Goal: Purchase product/service

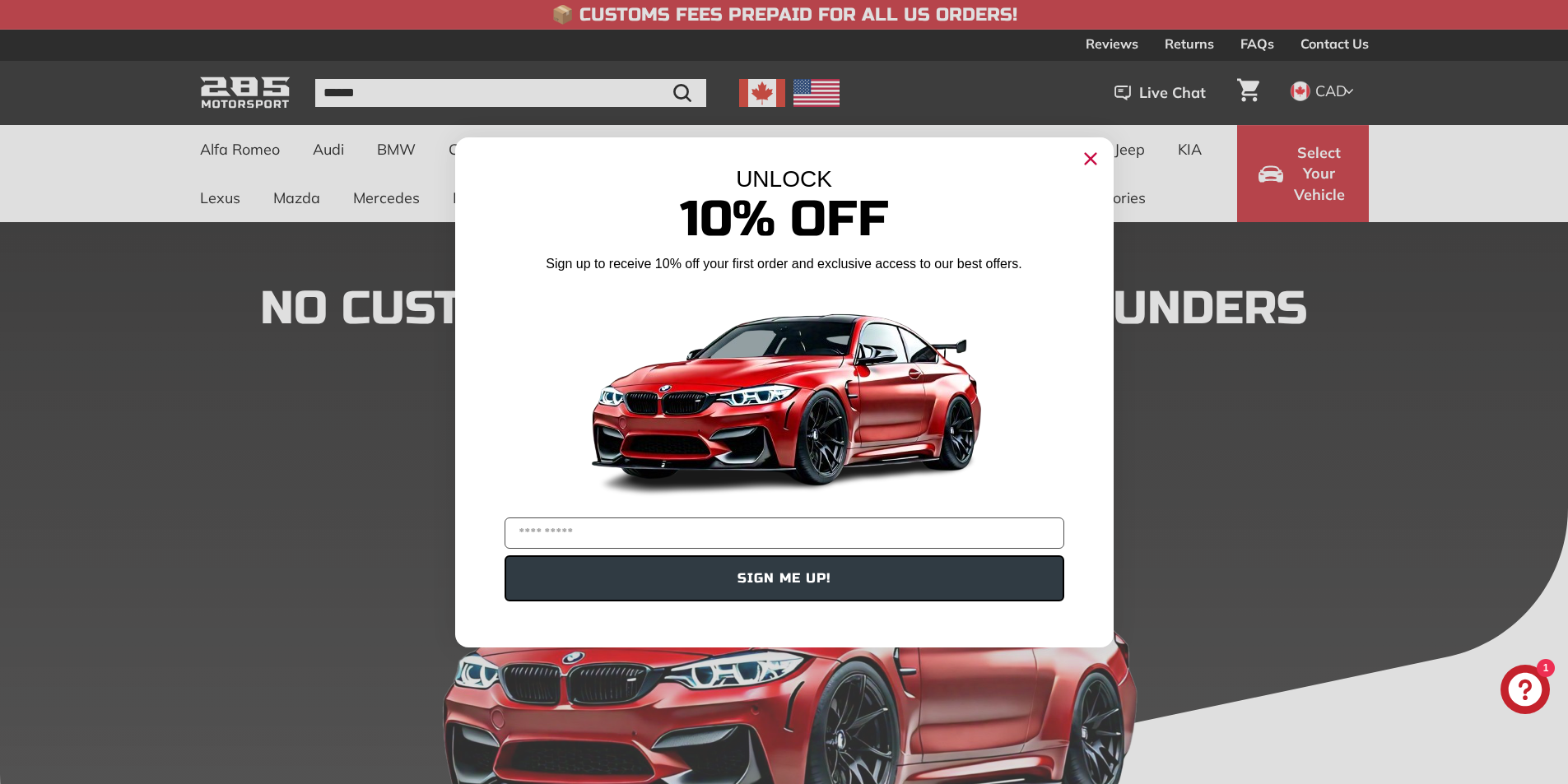
click at [1092, 161] on icon "Close dialog" at bounding box center [1089, 158] width 10 height 10
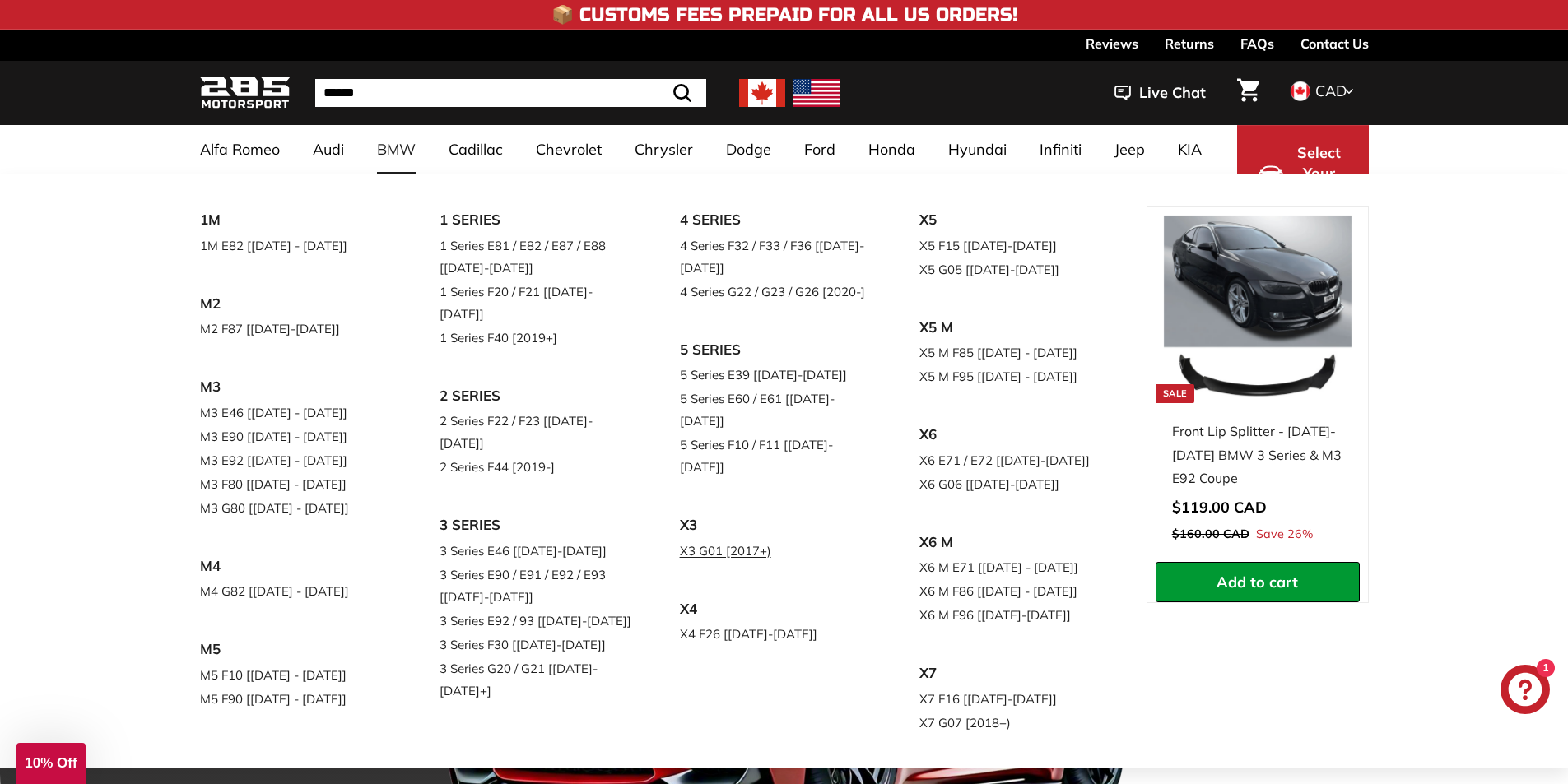
click at [708, 539] on link "X3 G01 [2017+)" at bounding box center [777, 551] width 195 height 24
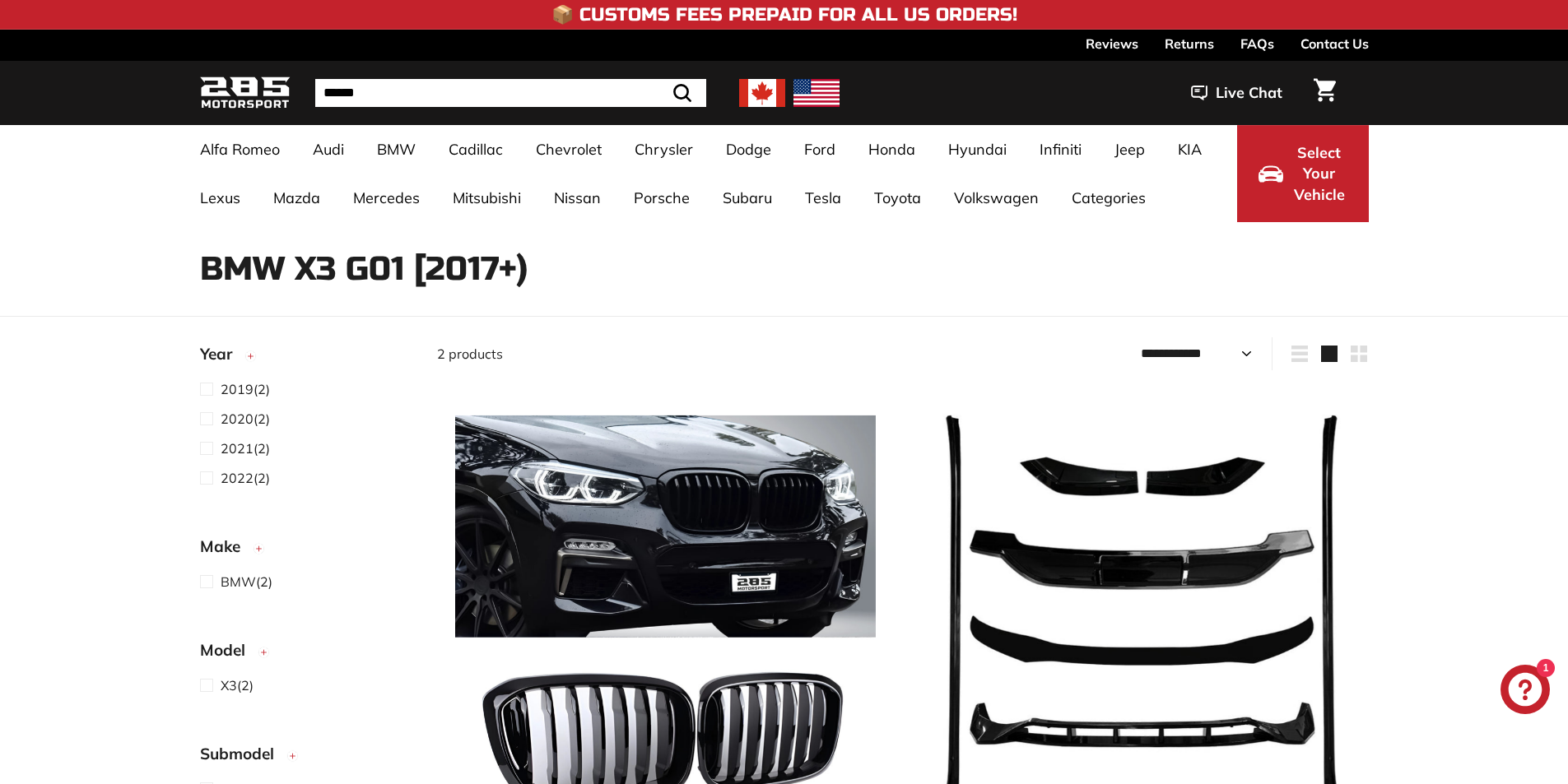
select select "**********"
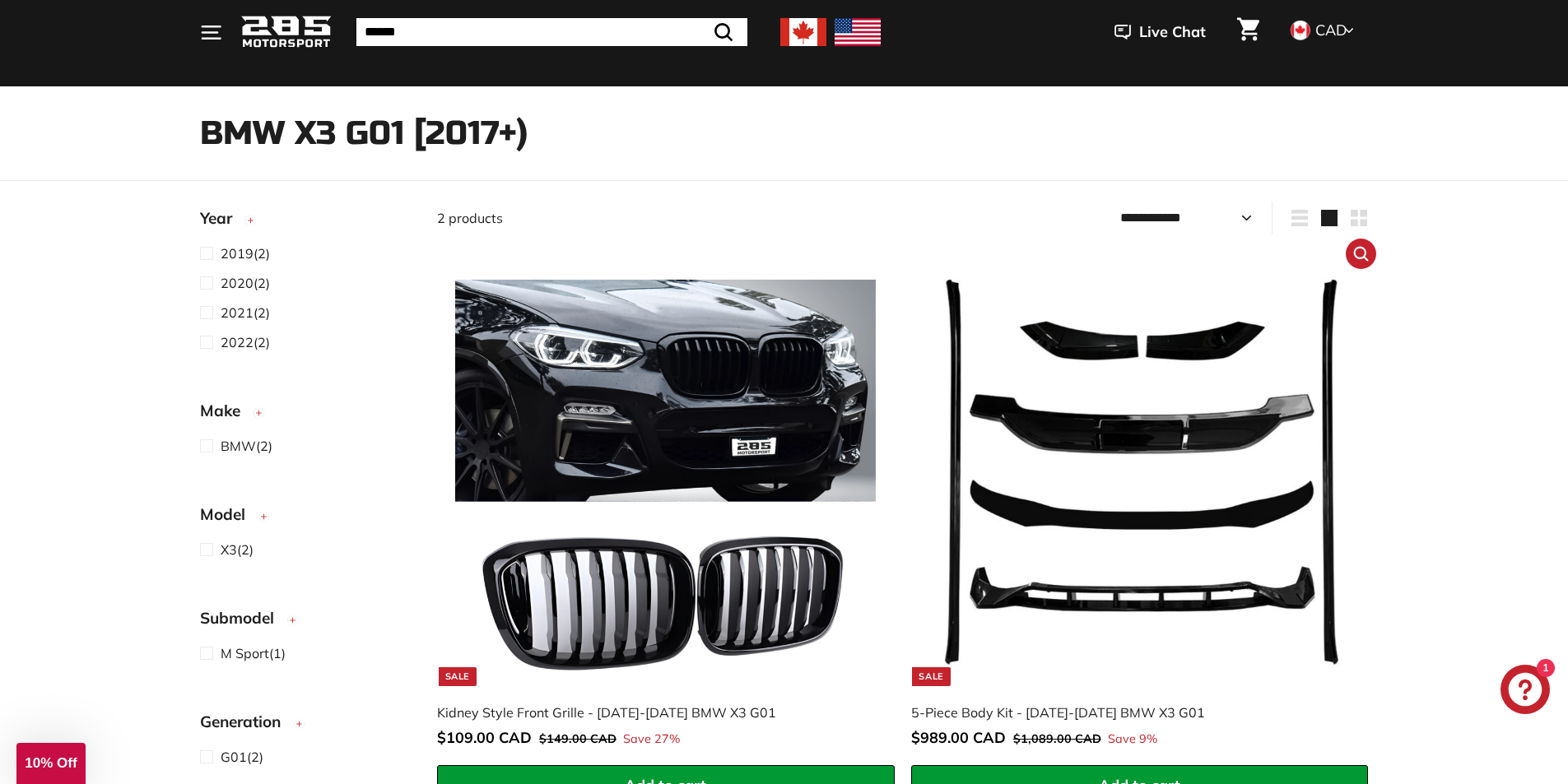
scroll to position [165, 0]
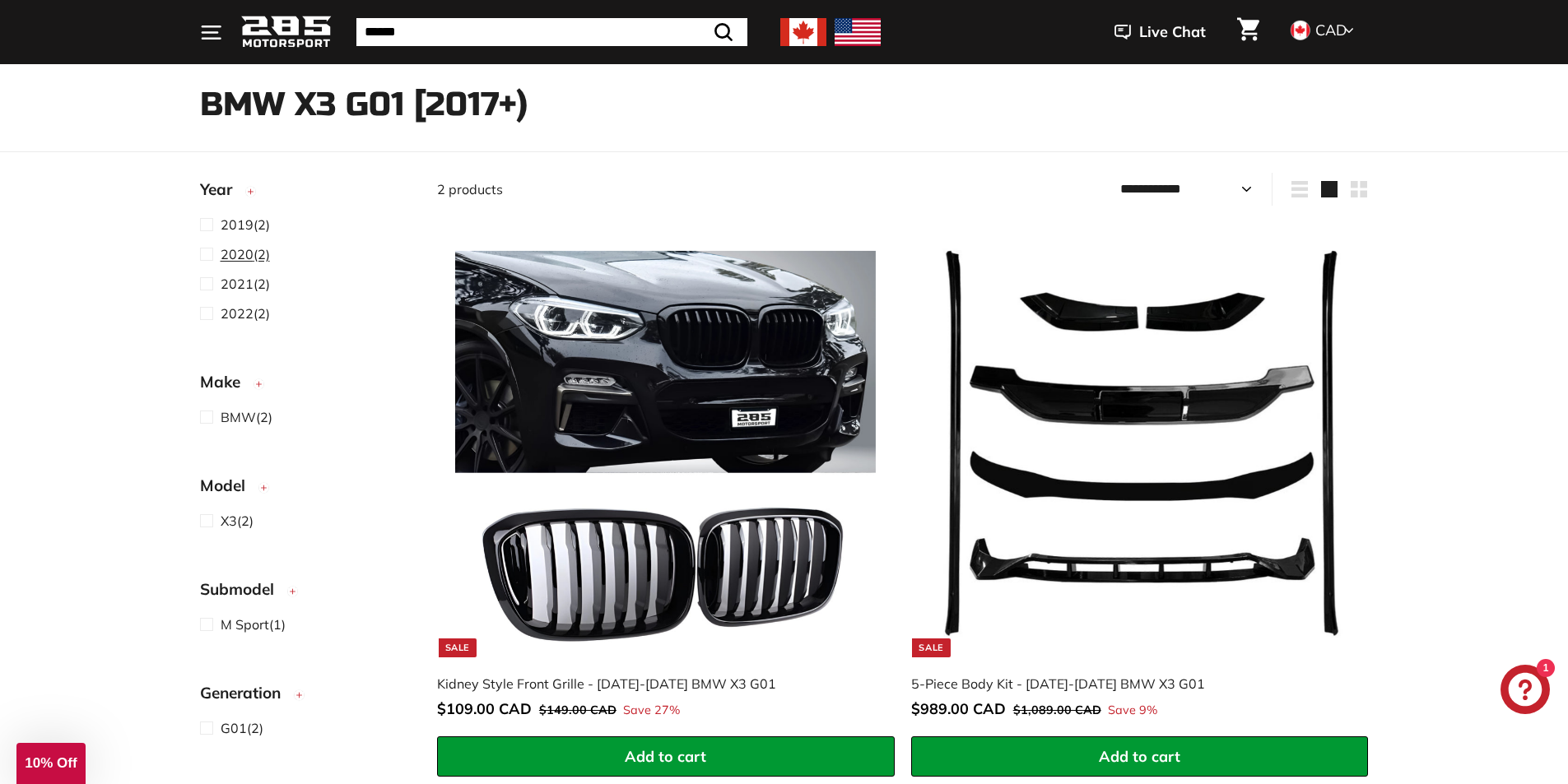
click at [209, 256] on span at bounding box center [211, 254] width 21 height 20
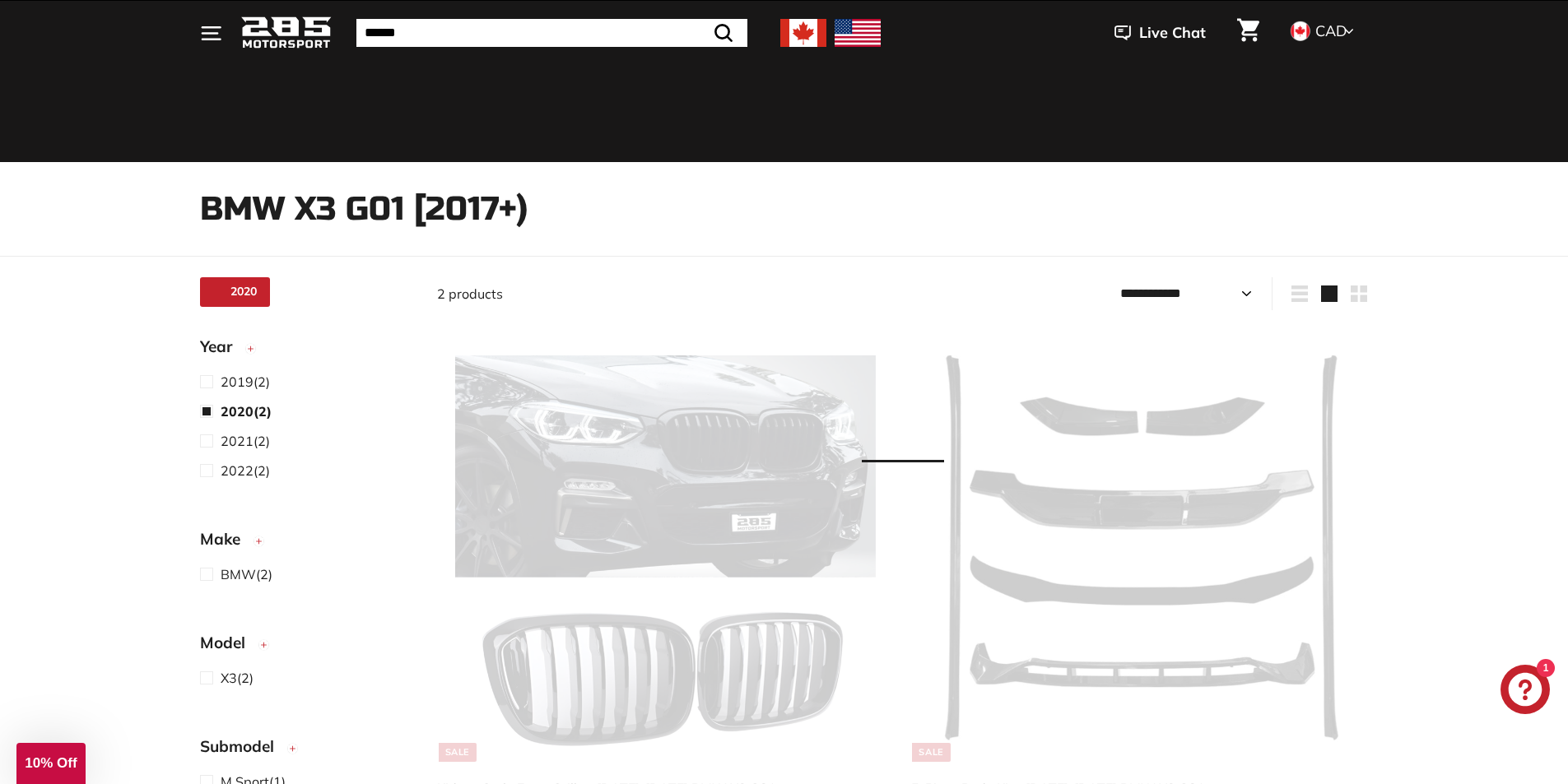
scroll to position [43, 0]
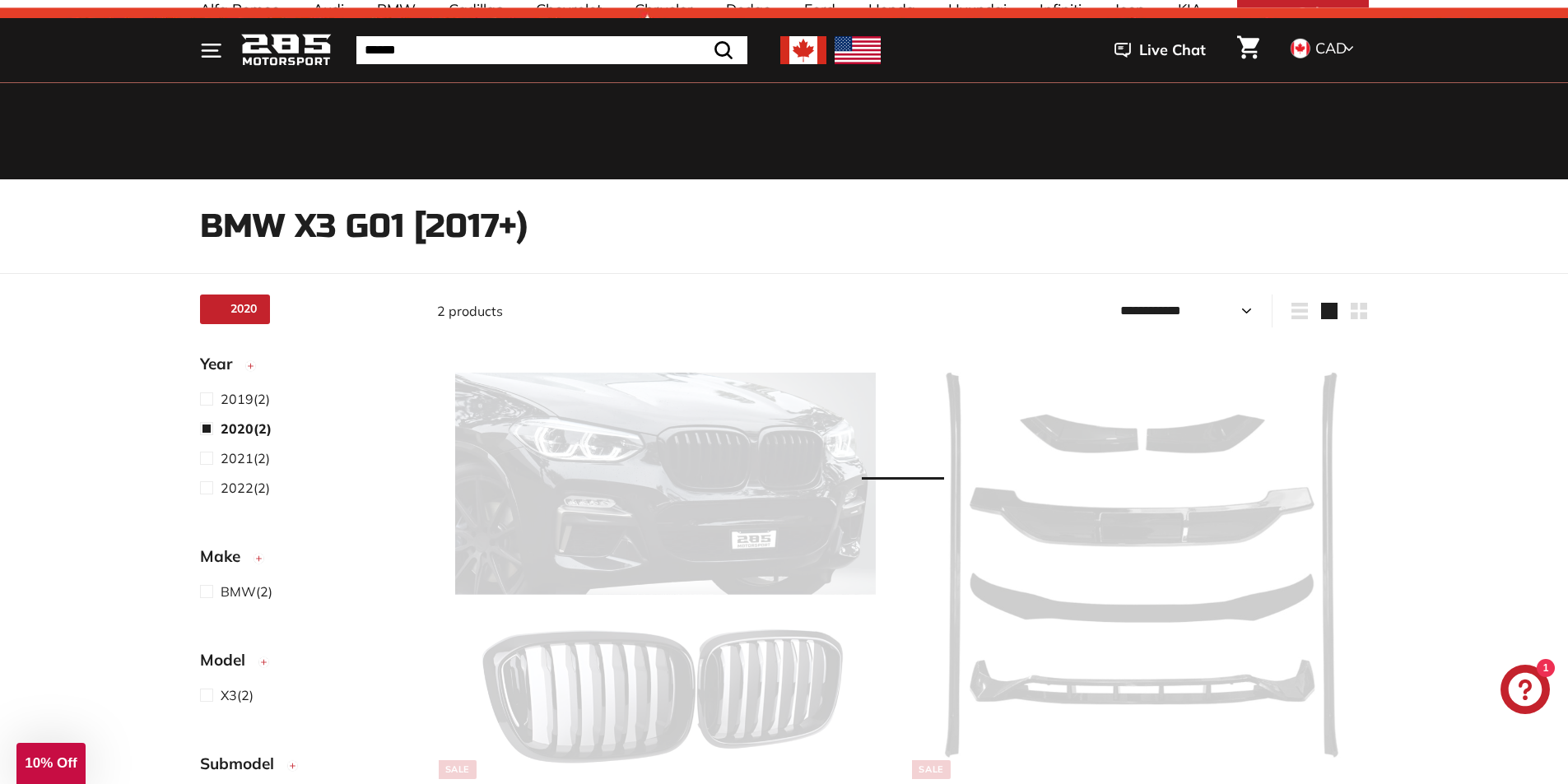
select select "**********"
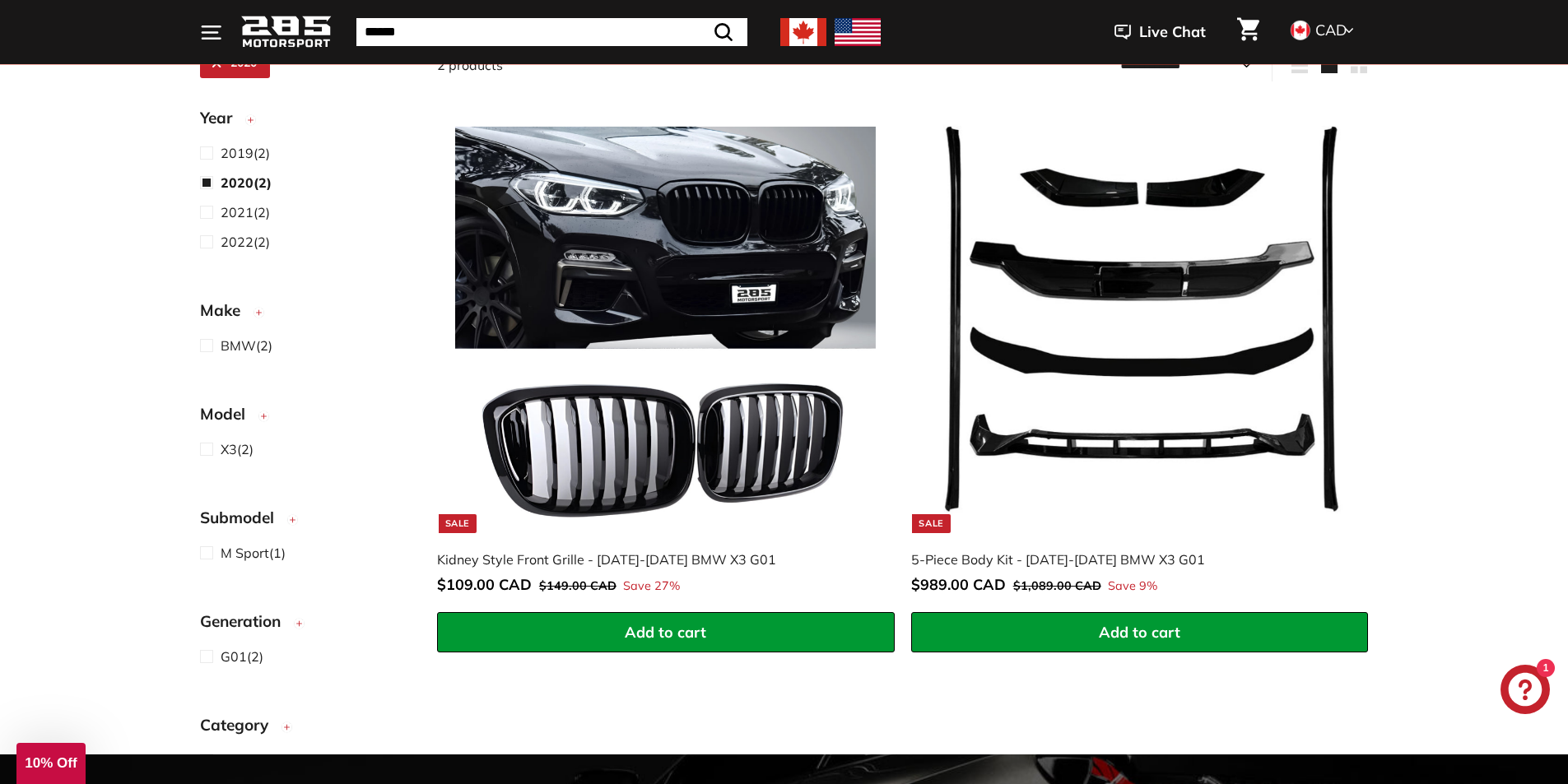
scroll to position [290, 0]
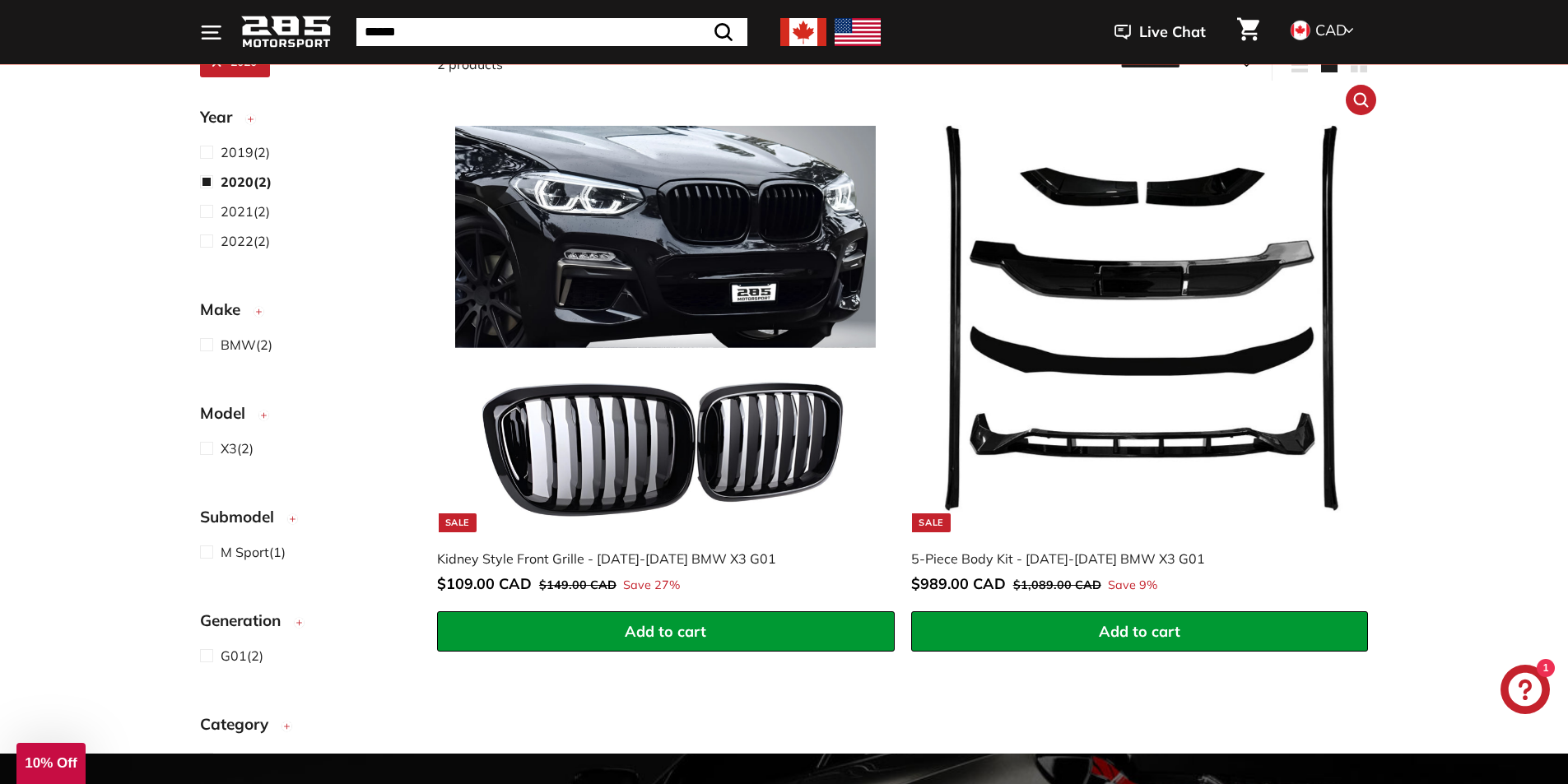
click at [1143, 438] on img at bounding box center [1140, 322] width 421 height 421
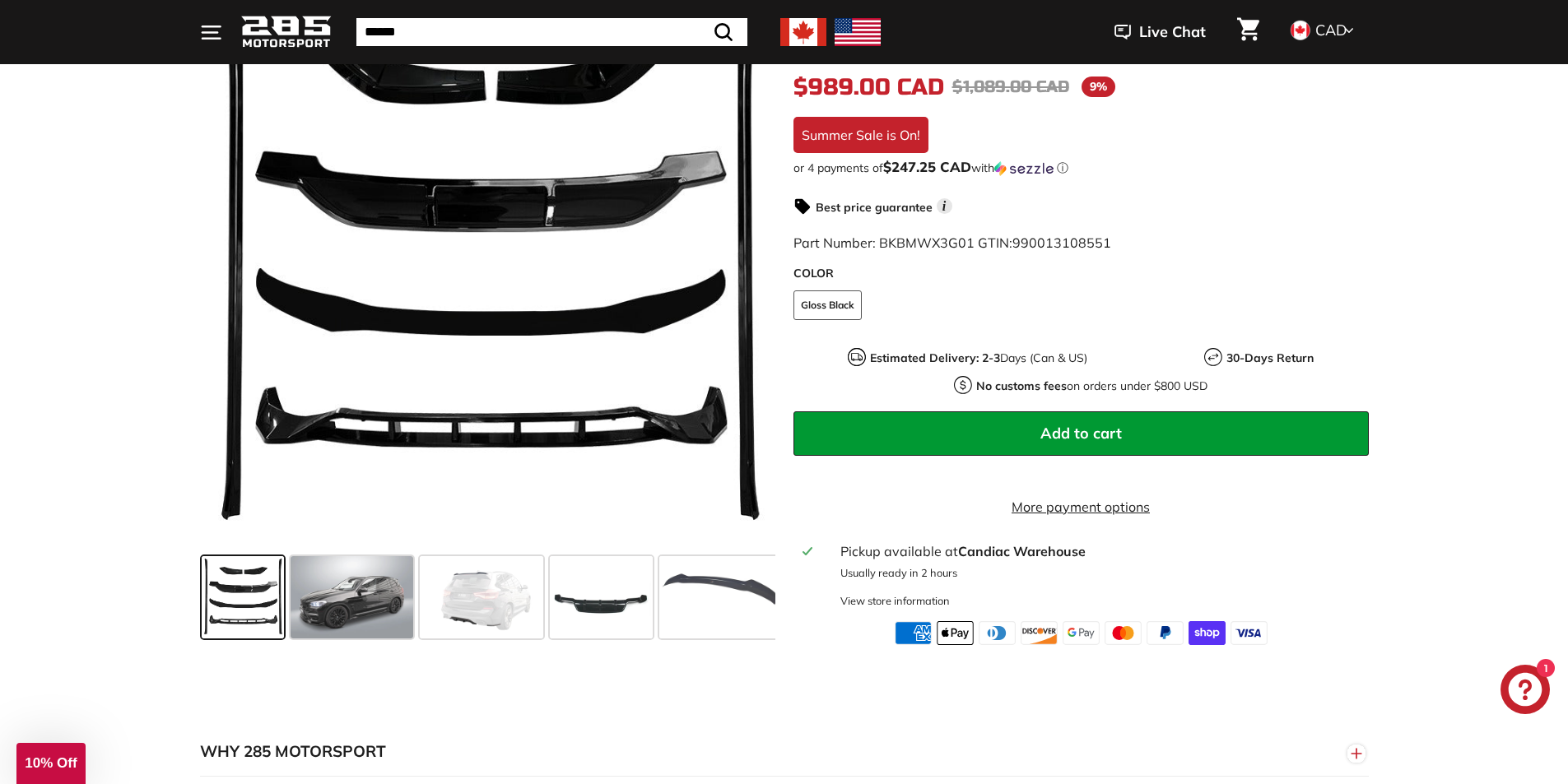
scroll to position [329, 0]
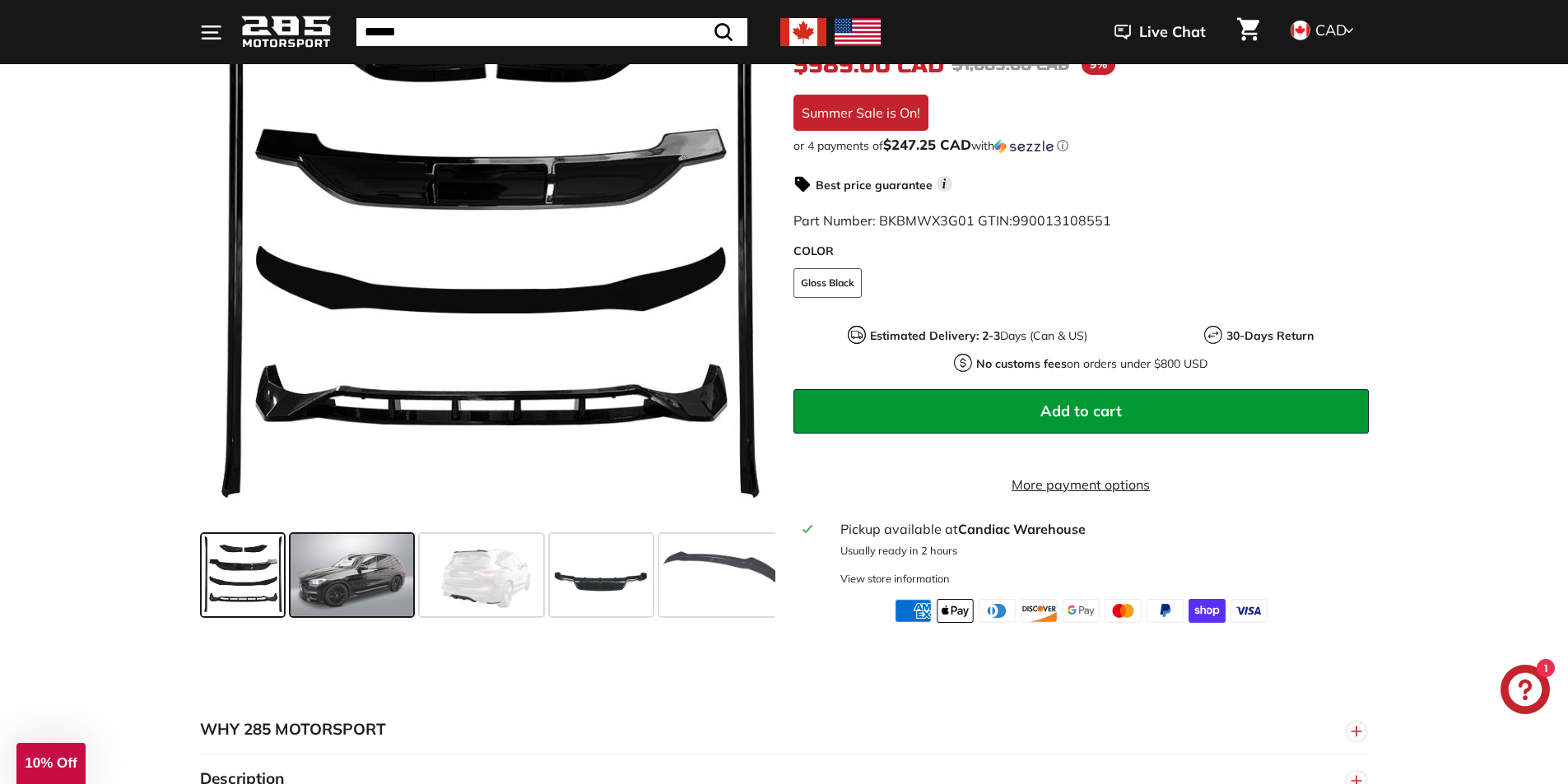
click at [343, 586] on span at bounding box center [353, 575] width 123 height 82
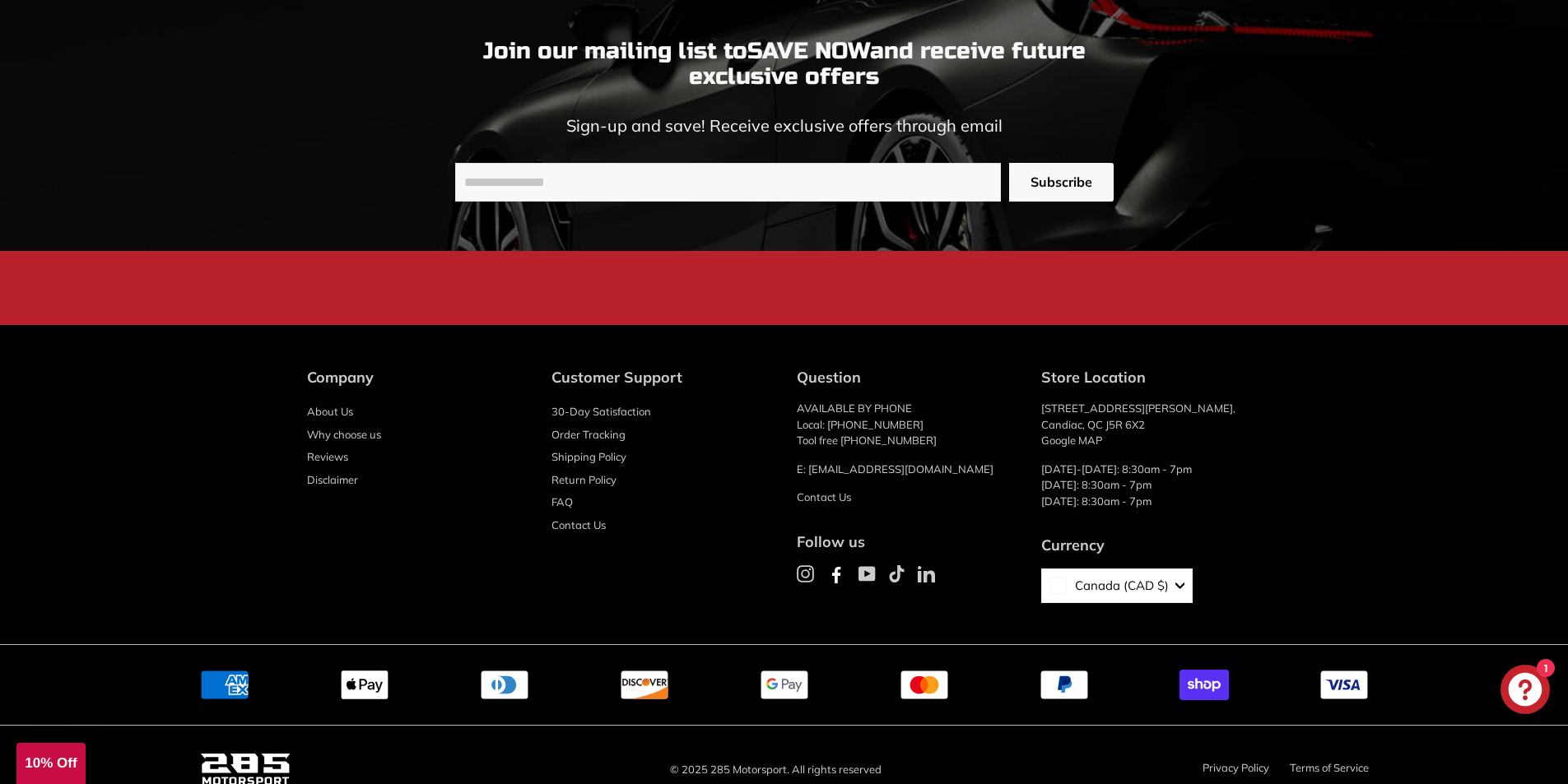
scroll to position [3549, 0]
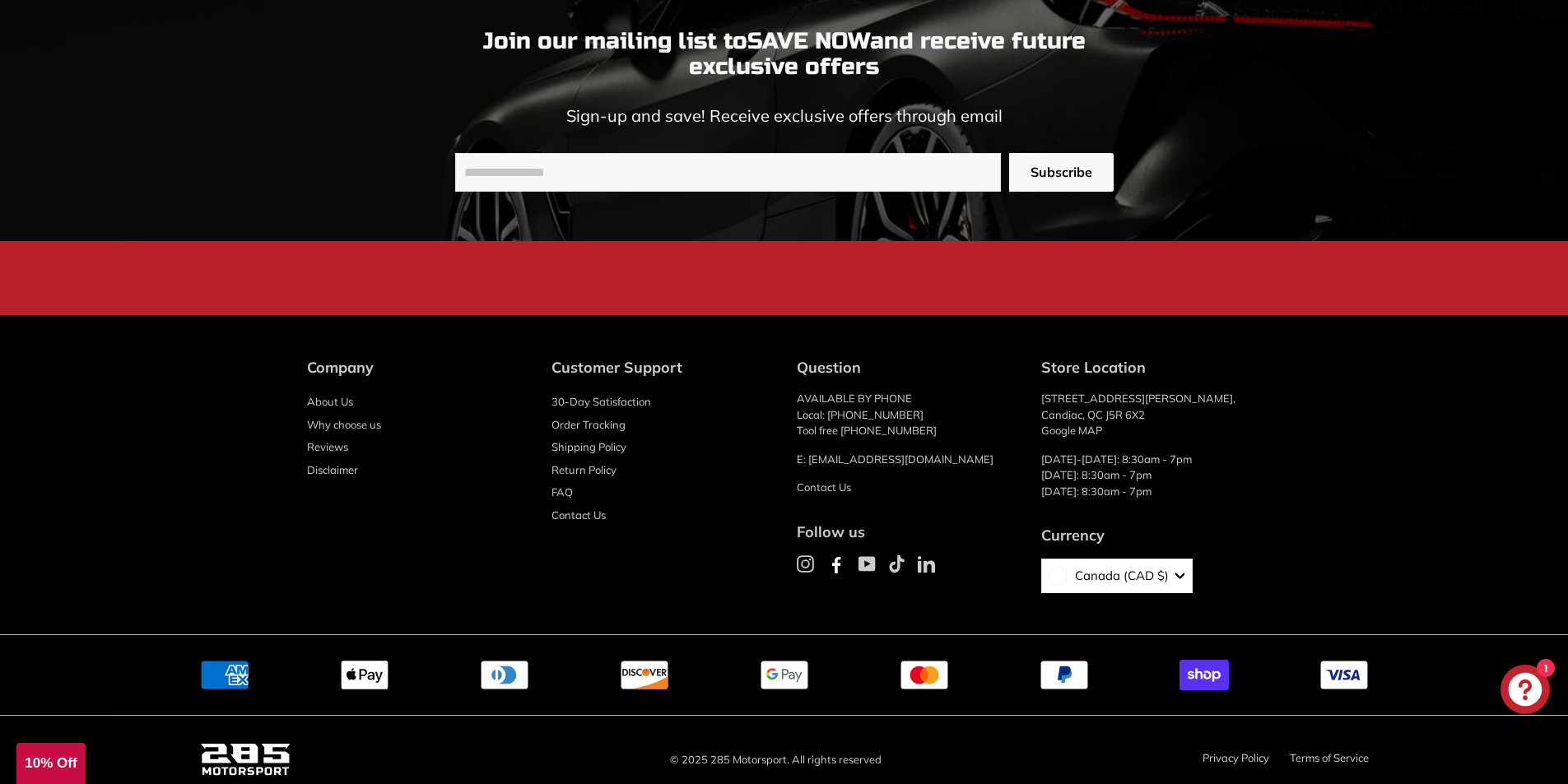
click at [867, 556] on icon at bounding box center [867, 564] width 17 height 17
